Goal: Task Accomplishment & Management: Complete application form

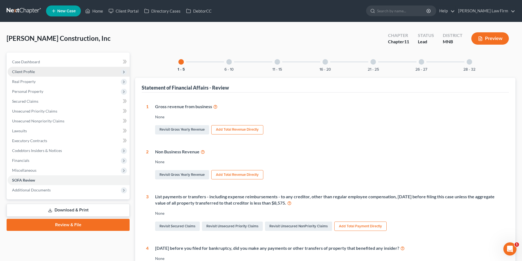
click at [81, 69] on span "Client Profile" at bounding box center [69, 72] width 122 height 10
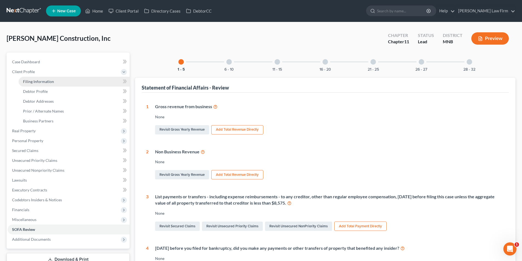
click at [75, 86] on link "Filing Information" at bounding box center [74, 82] width 111 height 10
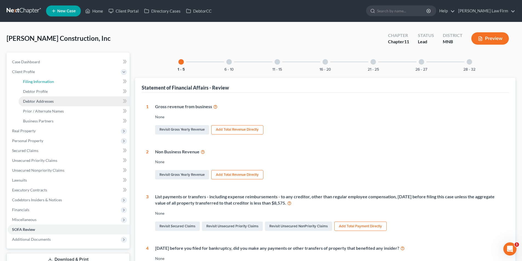
select select "3"
select select "1"
select select "42"
select select "1"
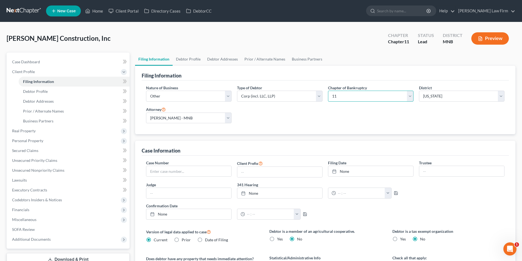
click at [363, 100] on select "Select 7 11 12" at bounding box center [371, 96] width 86 height 11
click at [350, 79] on div "Filing Information" at bounding box center [325, 73] width 367 height 15
click at [370, 57] on ul "Filing Information Debtor Profile Debtor Addresses Prior / Alternate Names Busi…" at bounding box center [325, 59] width 380 height 13
